Goal: Navigation & Orientation: Find specific page/section

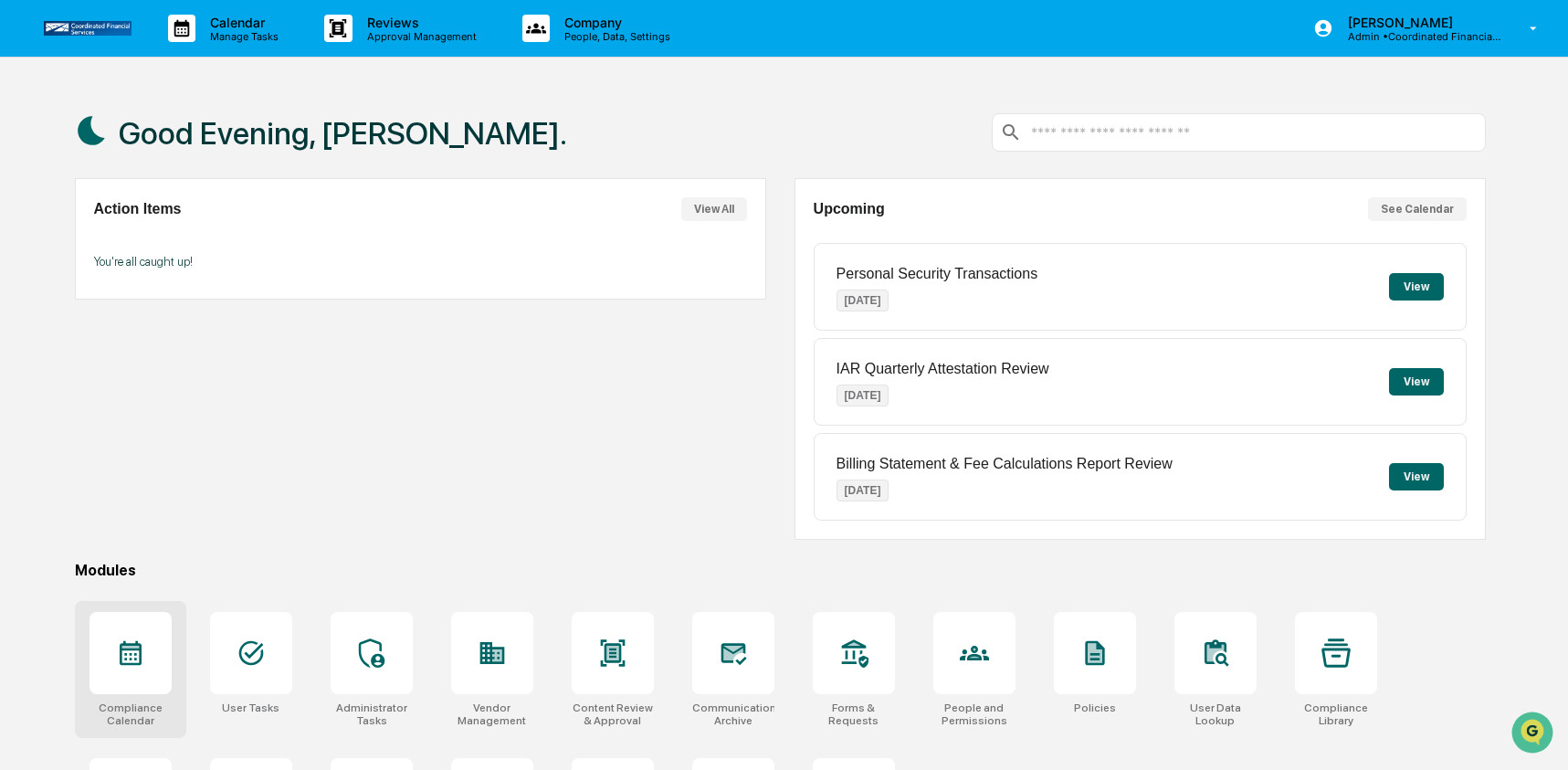
click at [125, 674] on div at bounding box center [131, 653] width 82 height 82
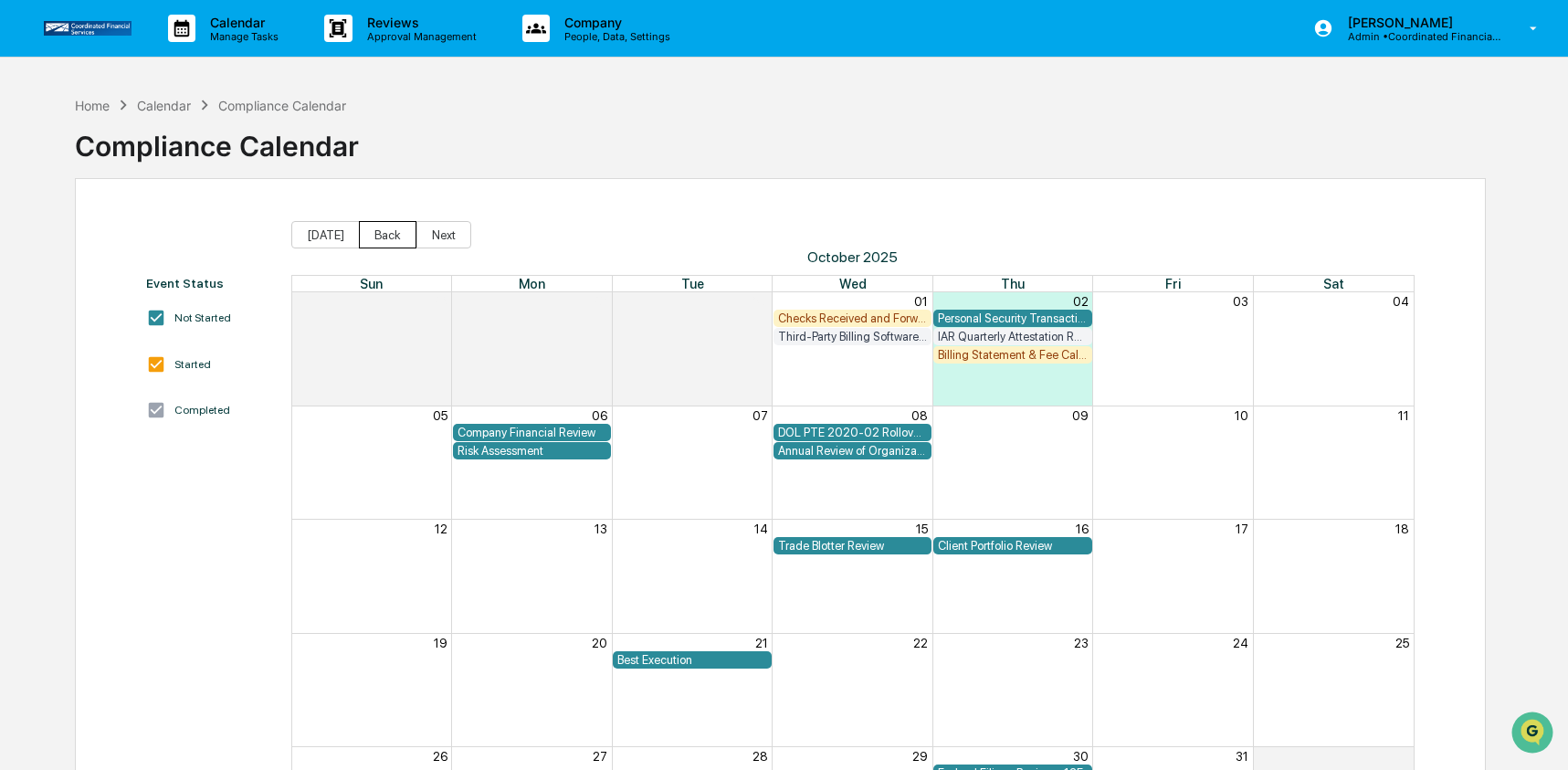
click at [374, 228] on button "Back" at bounding box center [388, 234] width 58 height 27
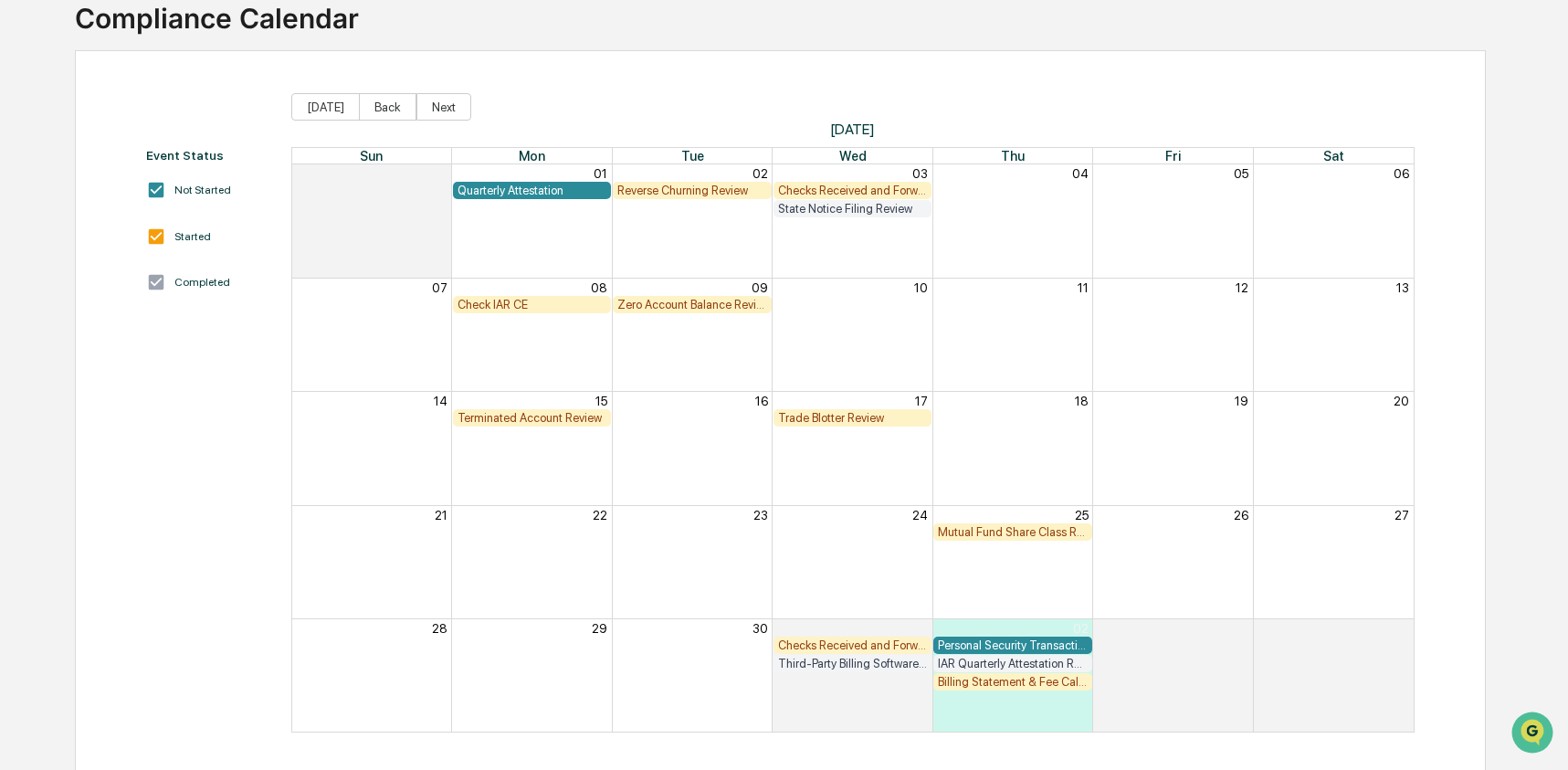
scroll to position [127, 0]
